Goal: Task Accomplishment & Management: Manage account settings

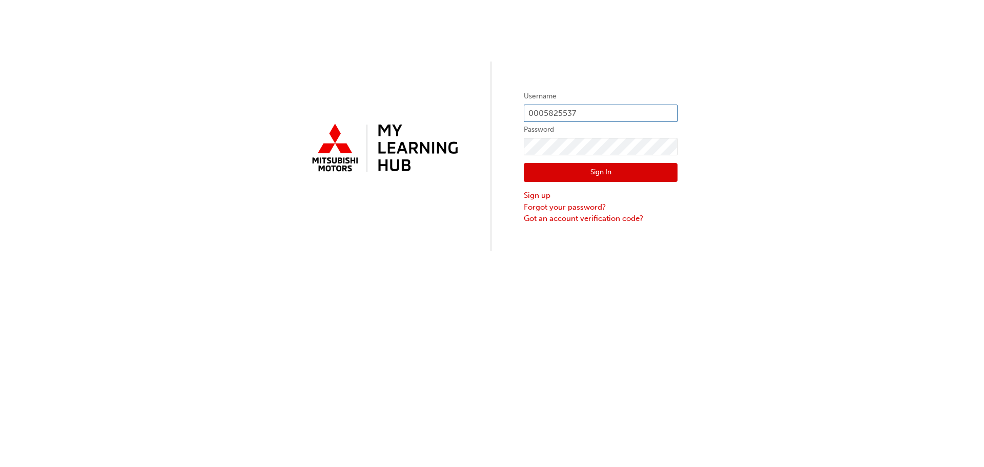
click at [582, 113] on input "0005825537" at bounding box center [601, 113] width 154 height 17
type input "0"
click at [411, 240] on div "Username Password Sign In Sign up Forgot your password? Got an account verifica…" at bounding box center [492, 125] width 984 height 251
click at [612, 119] on input "text" at bounding box center [601, 113] width 154 height 17
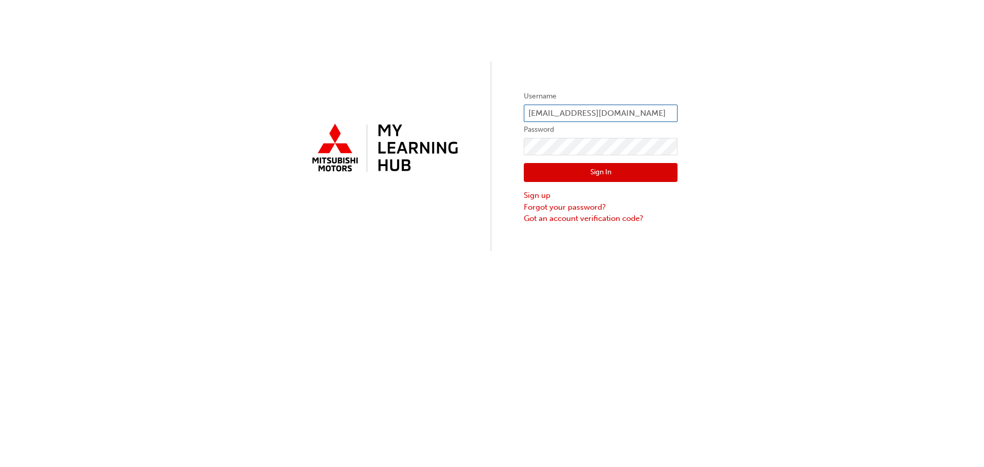
type input "[EMAIL_ADDRESS][DOMAIN_NAME]"
click at [384, 281] on div "Username [PERSON_NAME][EMAIL_ADDRESS][DOMAIN_NAME] Password Sign In Sign up For…" at bounding box center [492, 233] width 984 height 467
click at [609, 174] on button "Sign In" at bounding box center [601, 172] width 154 height 19
